Goal: Communication & Community: Answer question/provide support

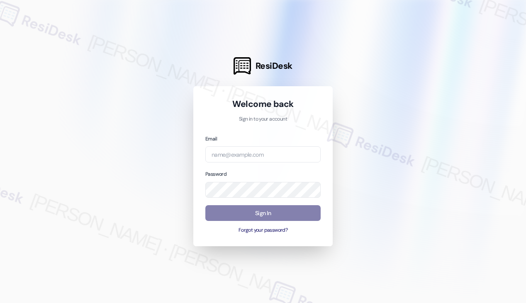
click at [103, 29] on div at bounding box center [263, 151] width 526 height 303
click at [254, 156] on input "email" at bounding box center [262, 155] width 115 height 16
type input "automated-surveys-rose_life-[PERSON_NAME].[PERSON_NAME]@rose_[DOMAIN_NAME]"
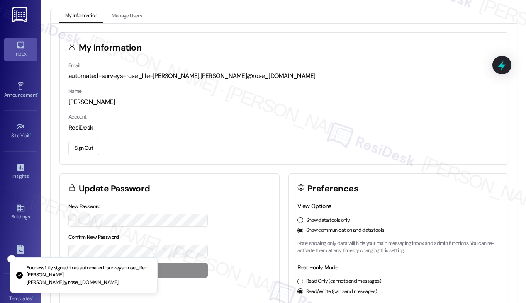
click at [16, 49] on icon at bounding box center [20, 45] width 9 height 9
